Goal: Transaction & Acquisition: Purchase product/service

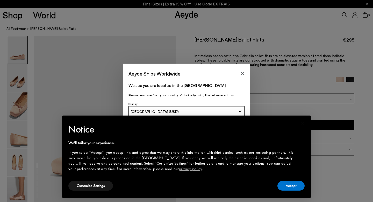
click at [262, 76] on div "Aeyde Ships Worldwide We see you are located in the United States Please purcha…" at bounding box center [186, 101] width 373 height 75
click at [279, 188] on button "Accept" at bounding box center [291, 186] width 27 height 10
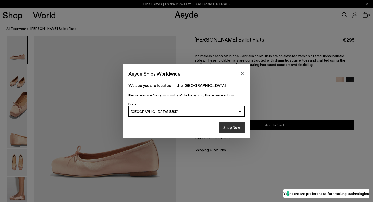
click at [238, 127] on button "Shop Now" at bounding box center [232, 127] width 26 height 11
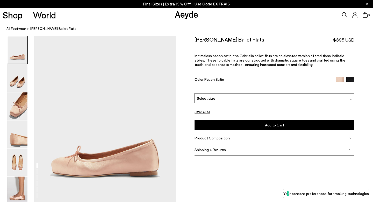
click at [238, 93] on div "Select size" at bounding box center [275, 98] width 160 height 10
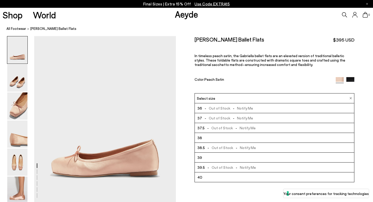
click at [213, 133] on li "38" at bounding box center [274, 138] width 159 height 10
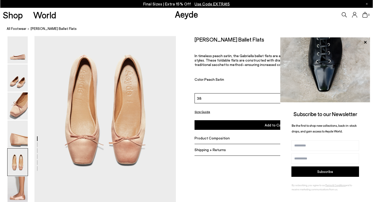
scroll to position [757, 0]
click at [198, 36] on nav "All Footwear Gabriella Satin Ballet Flats" at bounding box center [189, 29] width 367 height 14
click at [364, 43] on icon at bounding box center [365, 42] width 7 height 7
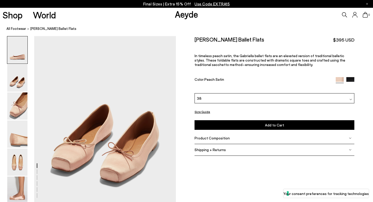
scroll to position [0, 0]
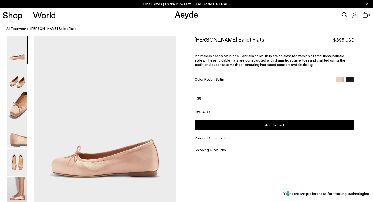
click at [18, 30] on link "All Footwear" at bounding box center [16, 28] width 20 height 5
